Goal: Task Accomplishment & Management: Use online tool/utility

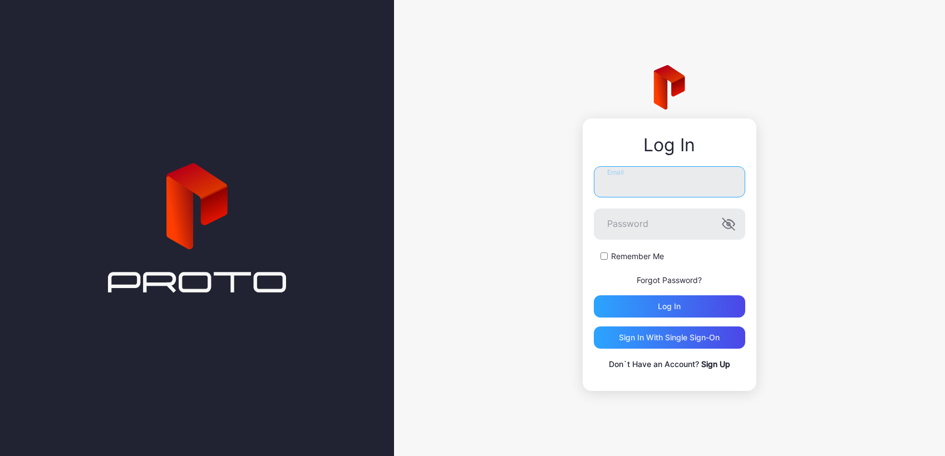
type input "**********"
click at [640, 305] on div "Log in" at bounding box center [669, 306] width 151 height 22
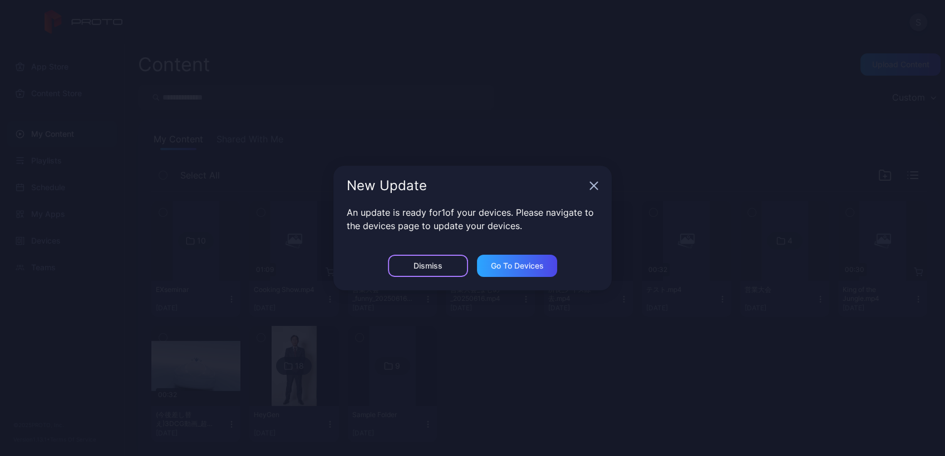
click at [440, 267] on div "Dismiss" at bounding box center [427, 265] width 29 height 9
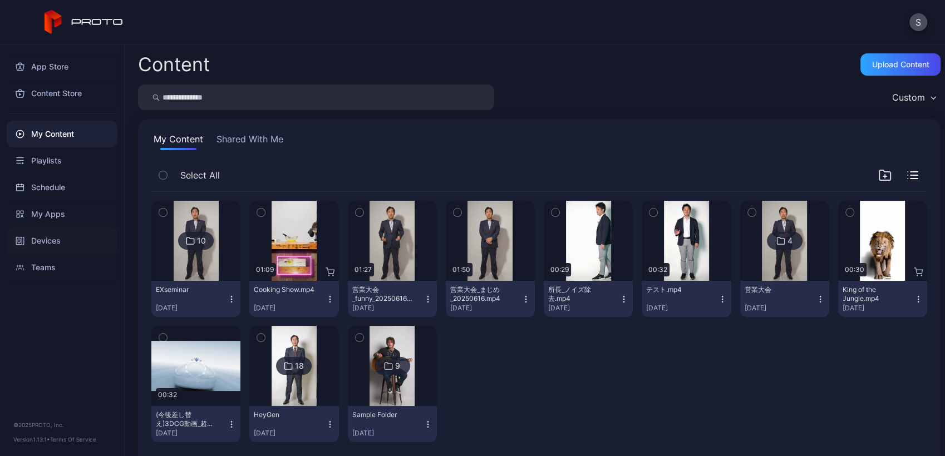
click at [80, 239] on div "Devices" at bounding box center [62, 241] width 111 height 27
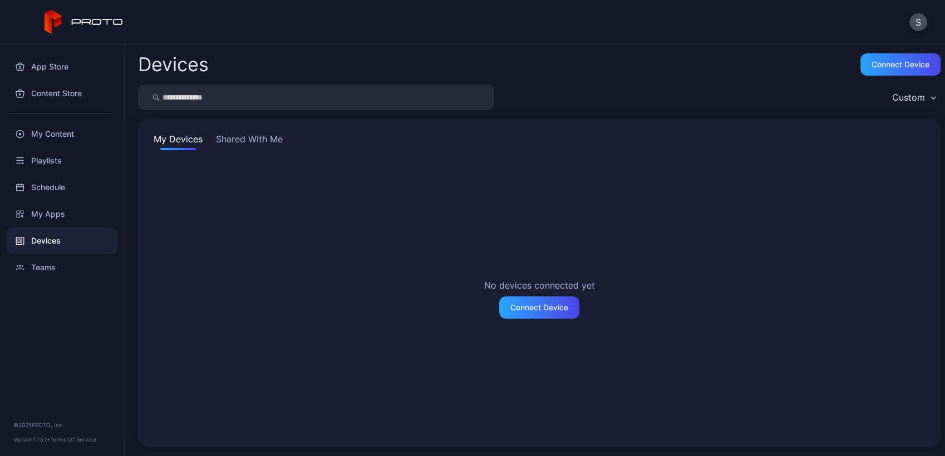
click at [253, 139] on button "Shared With Me" at bounding box center [249, 141] width 71 height 18
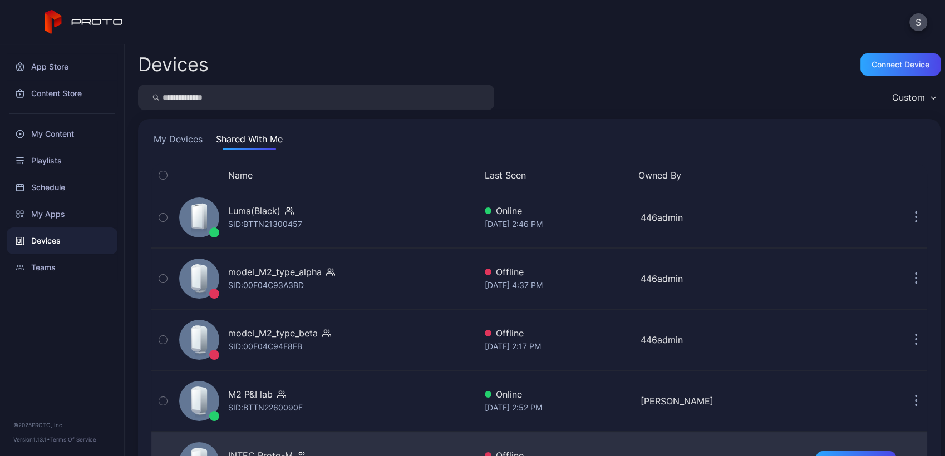
scroll to position [180, 0]
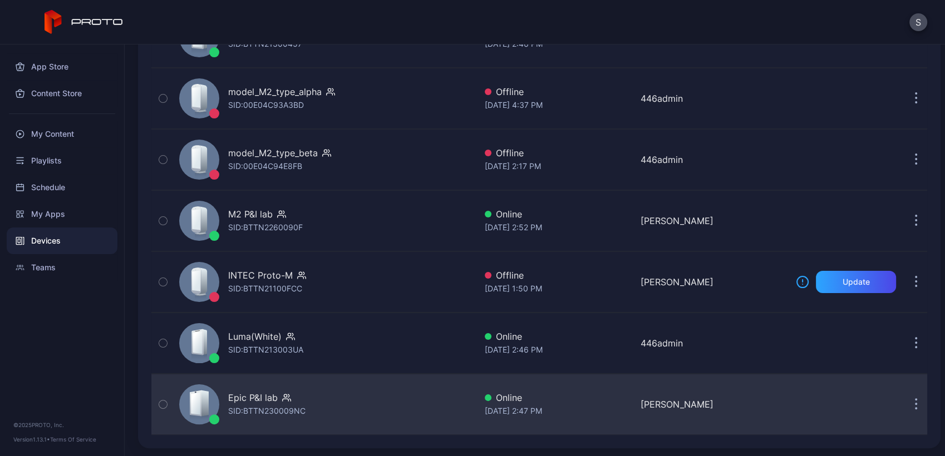
click at [355, 408] on div "Epic P&I lab SID: BTTN230009NC" at bounding box center [325, 405] width 301 height 56
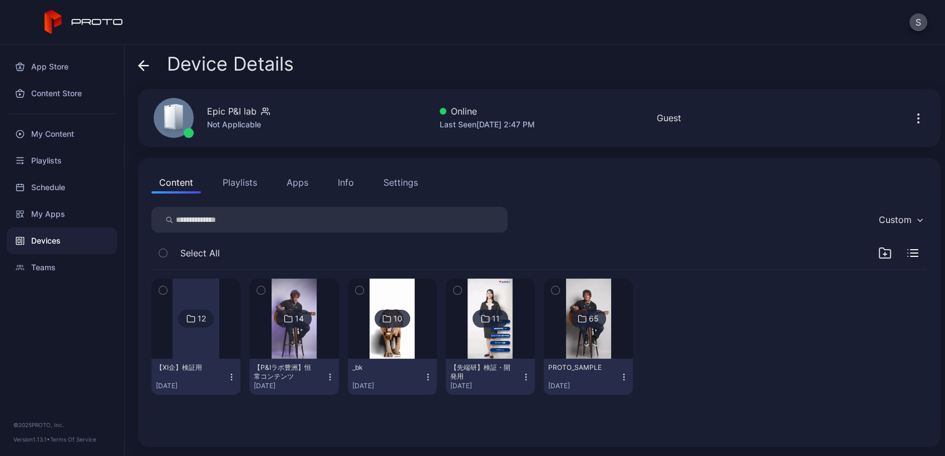
click at [278, 344] on img at bounding box center [293, 319] width 45 height 80
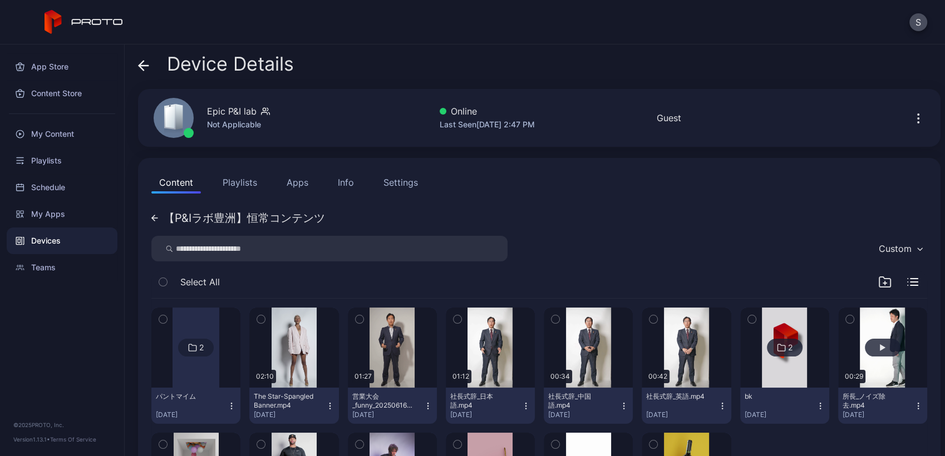
click at [872, 336] on button "button" at bounding box center [882, 348] width 89 height 80
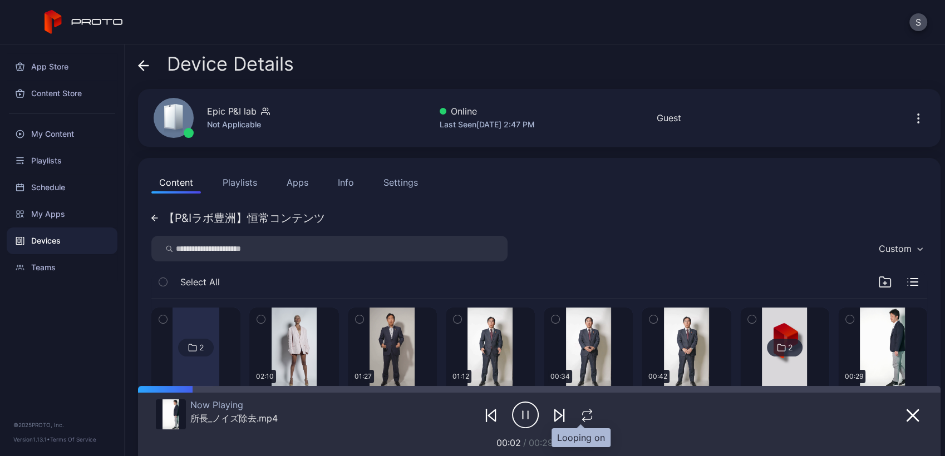
click at [580, 416] on icon "button" at bounding box center [587, 415] width 14 height 13
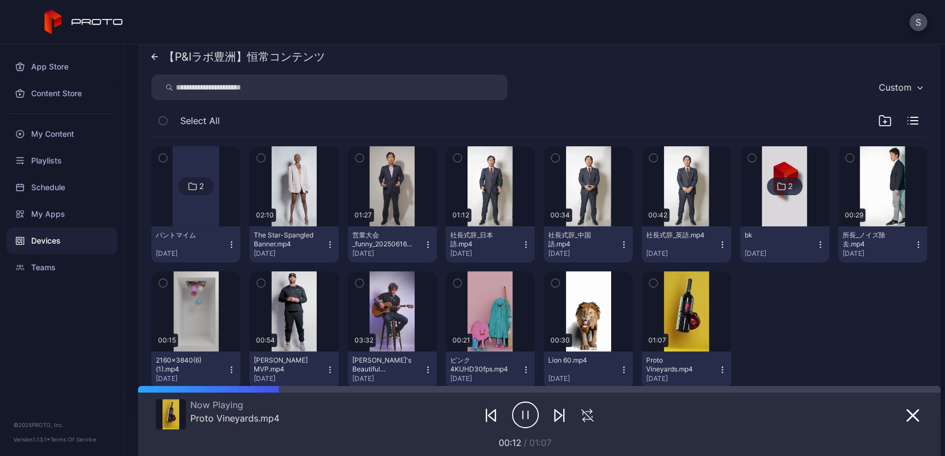
scroll to position [160, 0]
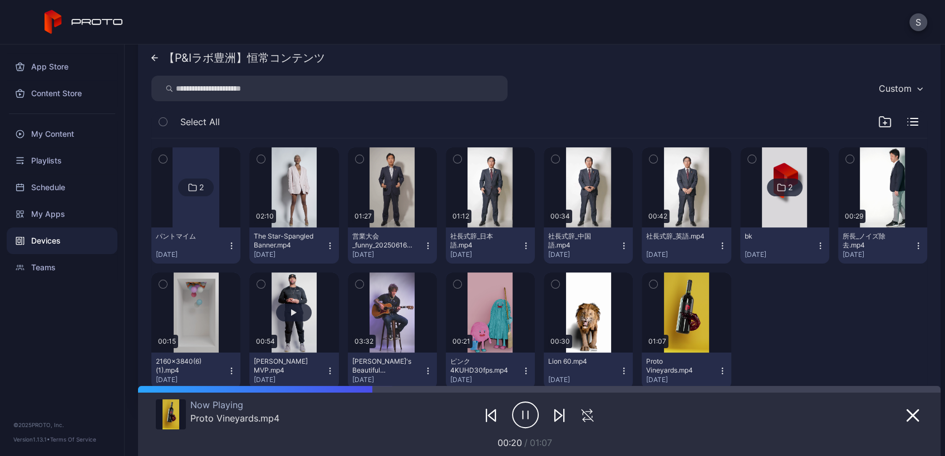
click at [313, 304] on button "button" at bounding box center [293, 313] width 89 height 80
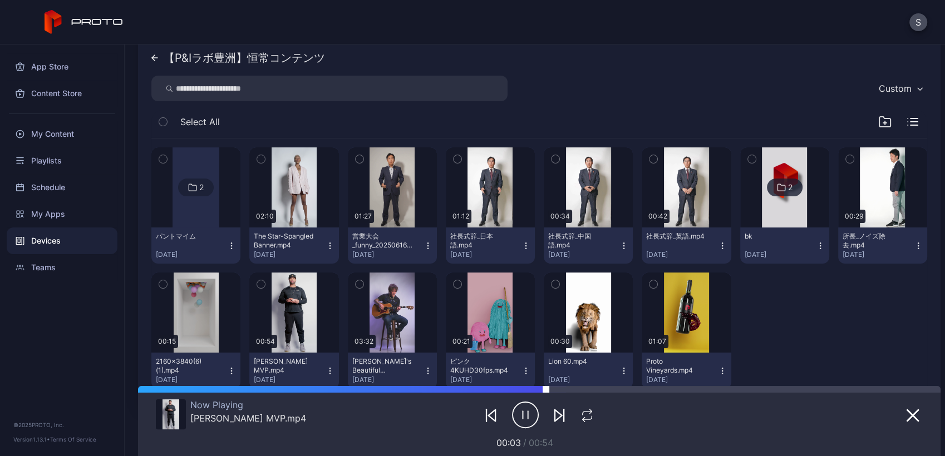
click at [546, 389] on div at bounding box center [539, 389] width 802 height 7
click at [580, 413] on icon "button" at bounding box center [587, 415] width 14 height 13
click at [323, 194] on button "button" at bounding box center [293, 187] width 89 height 80
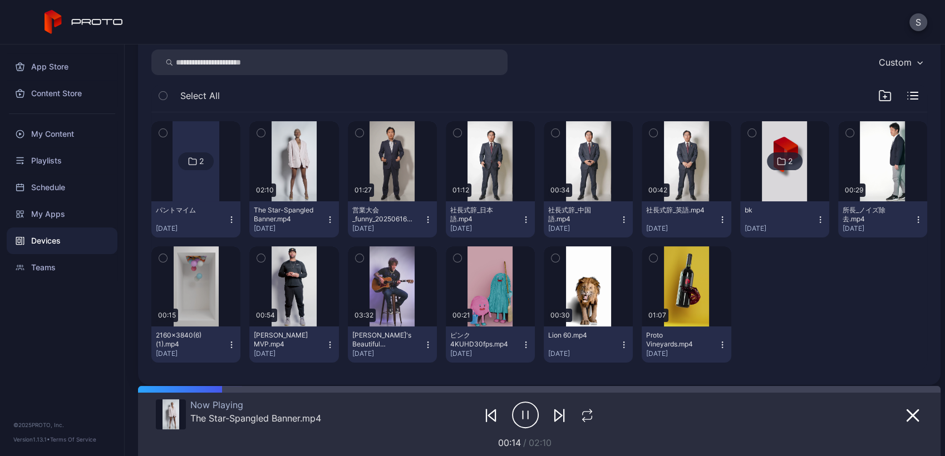
scroll to position [190, 0]
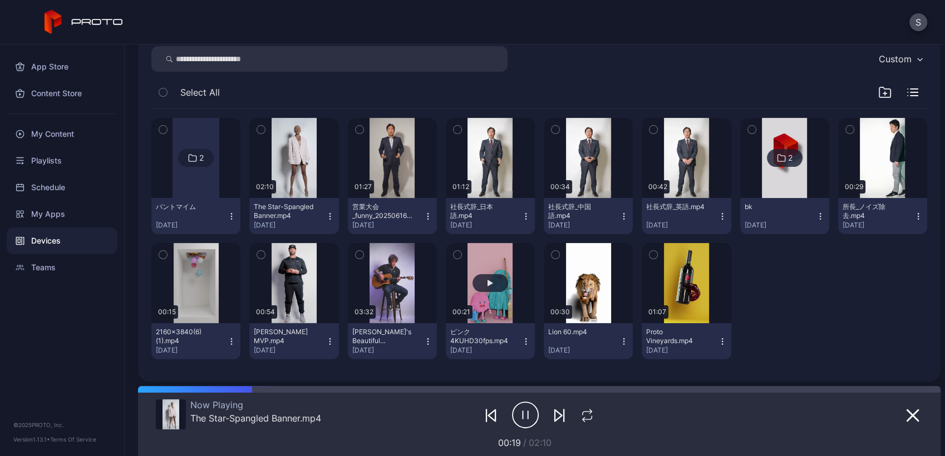
click at [500, 288] on button "button" at bounding box center [490, 283] width 89 height 80
click at [580, 414] on icon "button" at bounding box center [587, 415] width 14 height 13
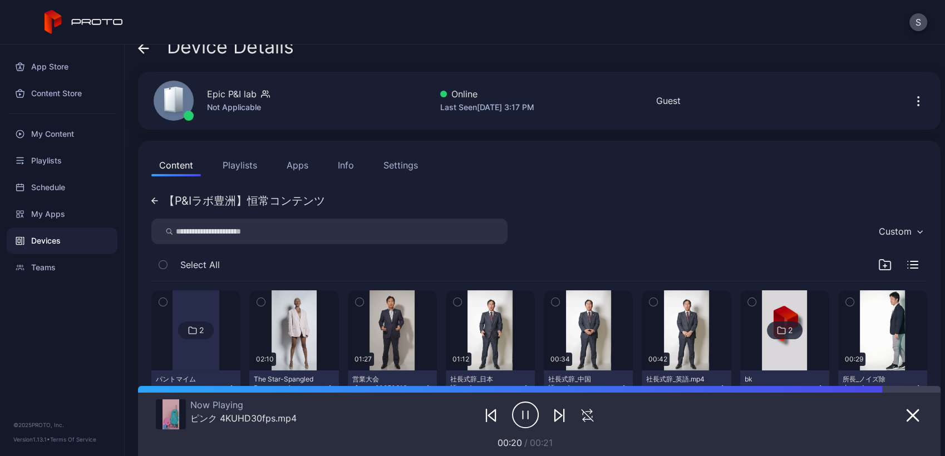
scroll to position [0, 0]
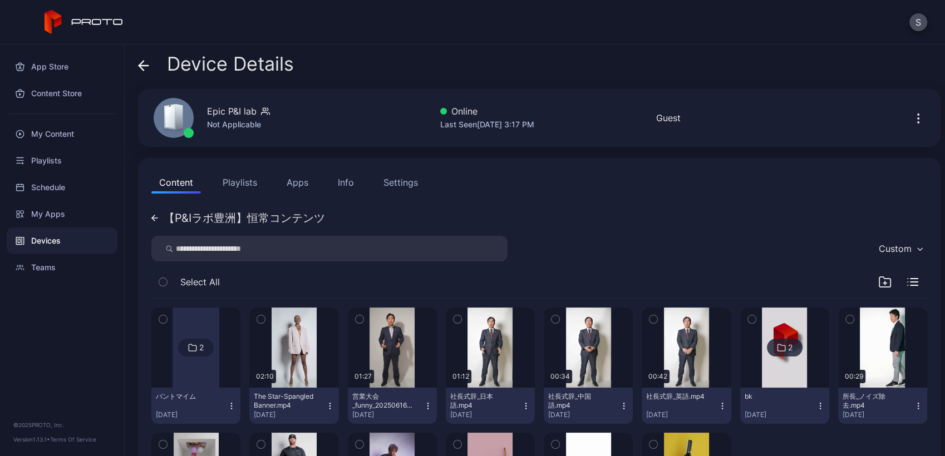
click at [429, 207] on div "【P&Iラボ豊洲】恒常コンテンツ Custom Select All 2 パントマイム [DATE] 02:10 The Star-Spangled Bann…" at bounding box center [538, 382] width 775 height 351
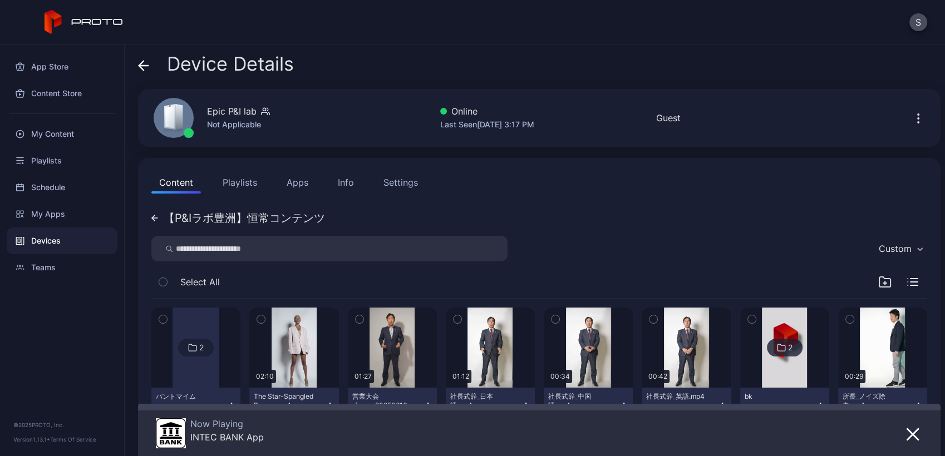
click at [298, 175] on button "Apps" at bounding box center [297, 182] width 37 height 22
